Goal: Transaction & Acquisition: Book appointment/travel/reservation

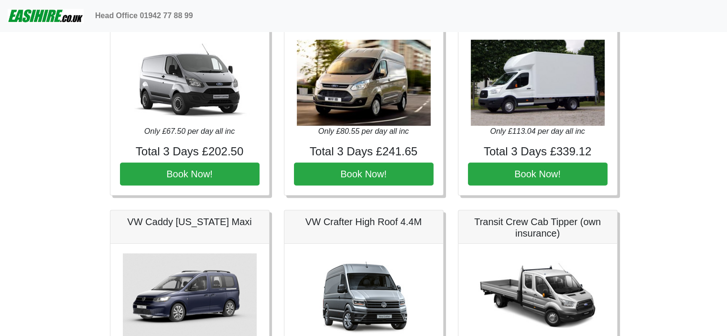
scroll to position [503, 0]
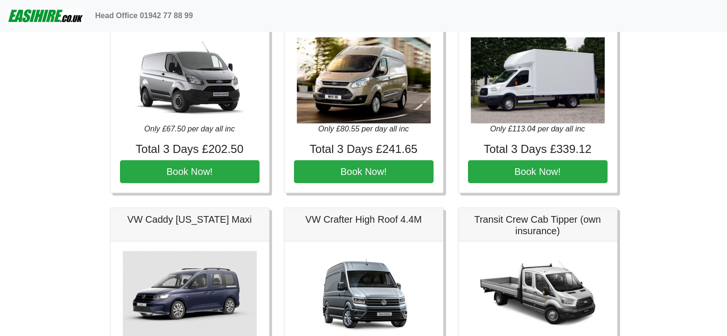
click at [532, 75] on img at bounding box center [538, 80] width 134 height 86
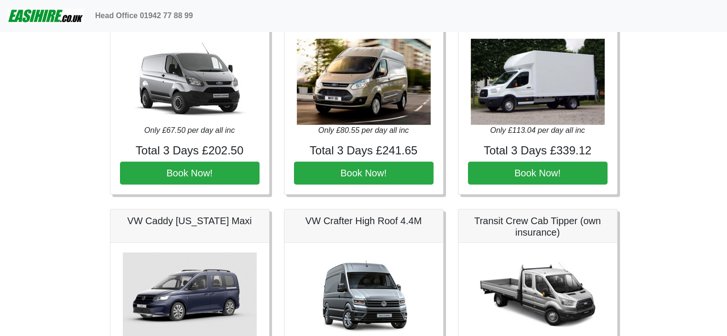
scroll to position [0, 0]
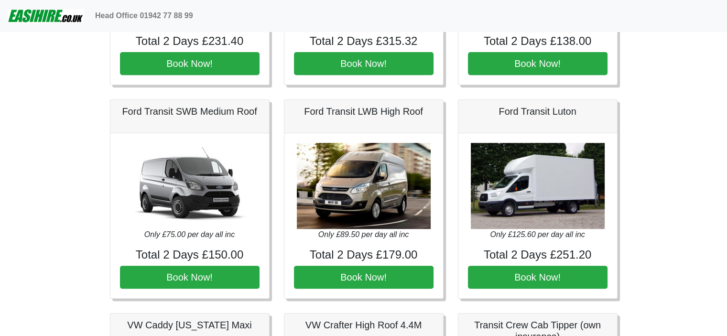
scroll to position [401, 0]
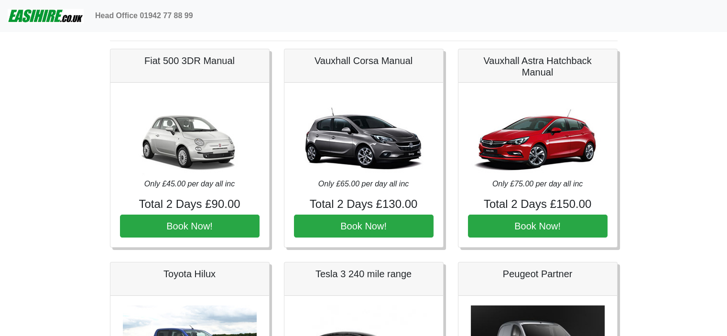
scroll to position [16, 0]
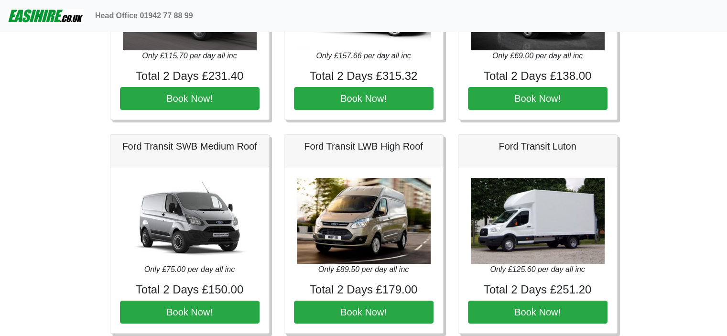
scroll to position [373, 0]
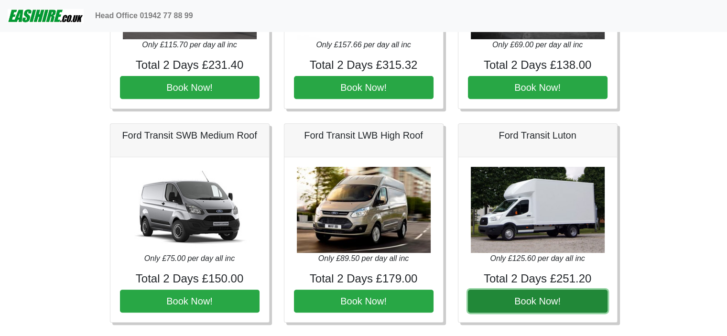
click at [529, 300] on button "Book Now!" at bounding box center [538, 301] width 140 height 23
